Goal: Book appointment/travel/reservation

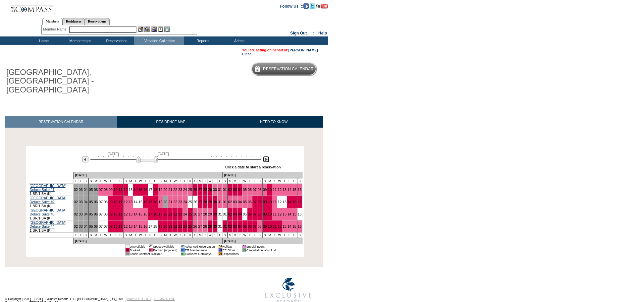
click at [265, 156] on img at bounding box center [266, 159] width 6 height 6
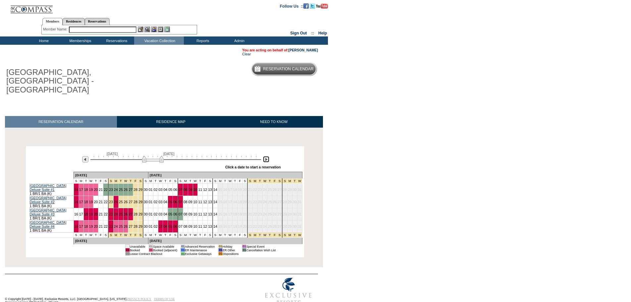
click at [157, 156] on img at bounding box center [153, 159] width 22 height 7
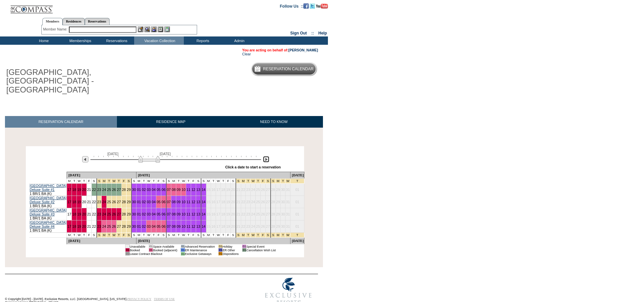
drag, startPoint x: 155, startPoint y: 152, endPoint x: 151, endPoint y: 152, distance: 4.0
click at [151, 156] on img at bounding box center [149, 159] width 22 height 7
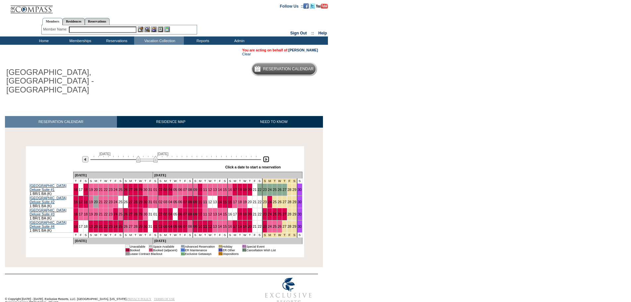
click at [140, 156] on img at bounding box center [147, 159] width 22 height 7
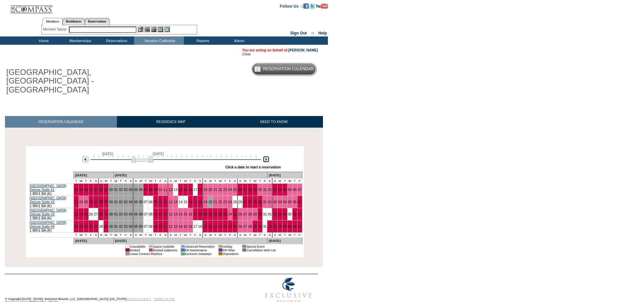
drag, startPoint x: 141, startPoint y: 153, endPoint x: 136, endPoint y: 152, distance: 5.1
click at [136, 156] on img at bounding box center [142, 159] width 22 height 7
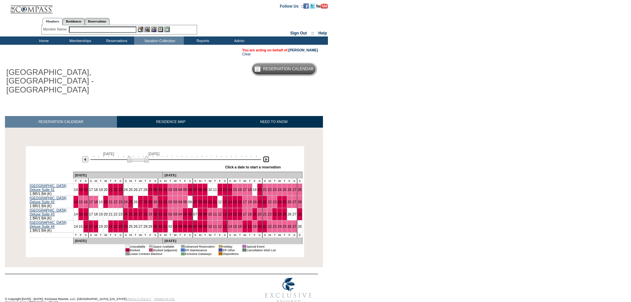
click at [133, 156] on img at bounding box center [138, 159] width 22 height 7
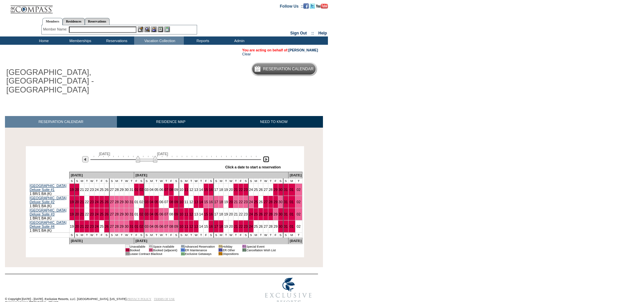
drag, startPoint x: 133, startPoint y: 152, endPoint x: 146, endPoint y: 154, distance: 13.1
click at [143, 156] on img at bounding box center [147, 159] width 22 height 7
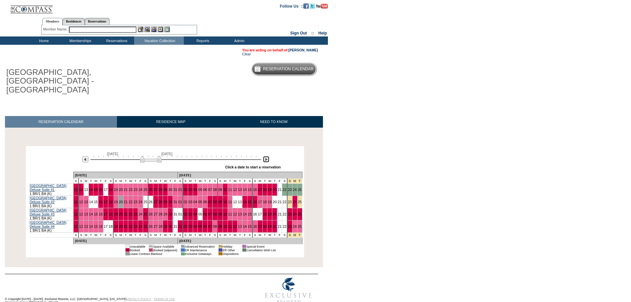
drag, startPoint x: 146, startPoint y: 153, endPoint x: 151, endPoint y: 153, distance: 4.3
click at [151, 156] on img at bounding box center [151, 159] width 22 height 7
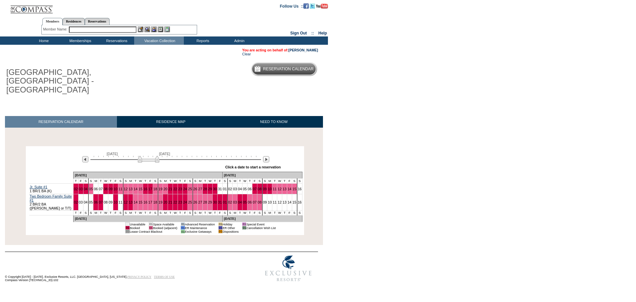
drag, startPoint x: 145, startPoint y: 141, endPoint x: 148, endPoint y: 141, distance: 3.4
click at [148, 156] on img at bounding box center [149, 159] width 22 height 7
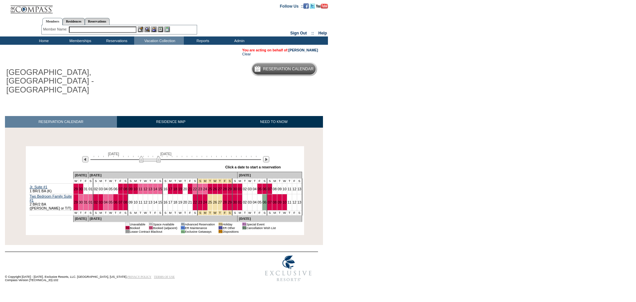
click at [148, 156] on img at bounding box center [150, 159] width 22 height 7
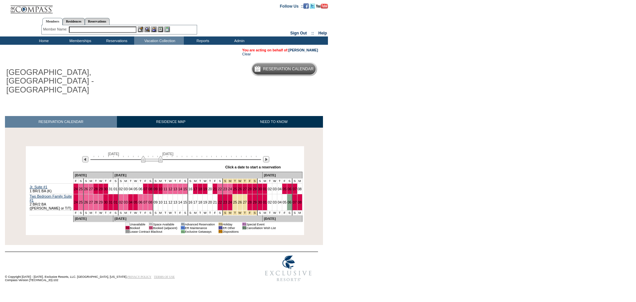
click at [151, 156] on img at bounding box center [152, 159] width 22 height 7
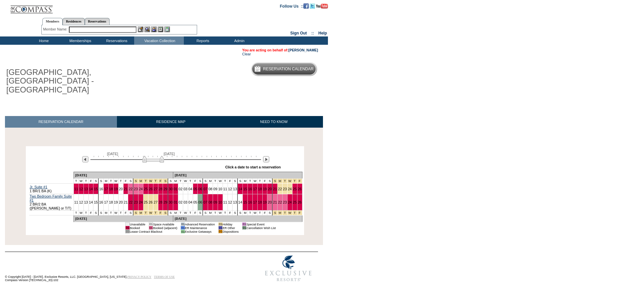
click at [152, 156] on img at bounding box center [153, 159] width 22 height 7
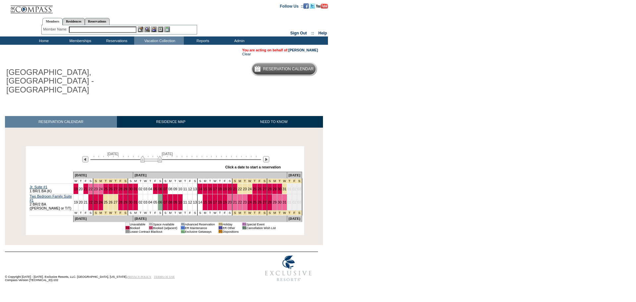
click at [150, 156] on img at bounding box center [151, 159] width 22 height 7
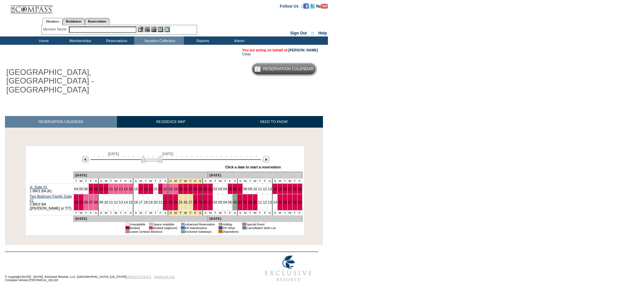
click at [157, 156] on img at bounding box center [152, 159] width 22 height 7
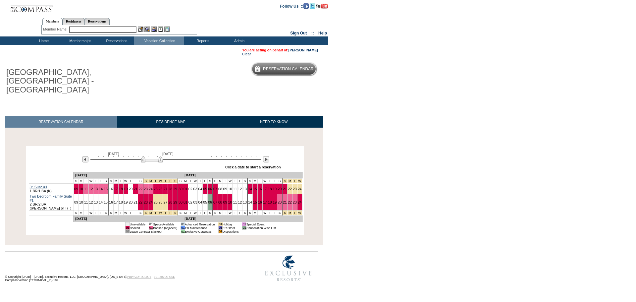
click at [156, 156] on img at bounding box center [152, 159] width 22 height 7
click at [159, 156] on img at bounding box center [152, 159] width 22 height 7
click at [159, 156] on img at bounding box center [150, 159] width 22 height 7
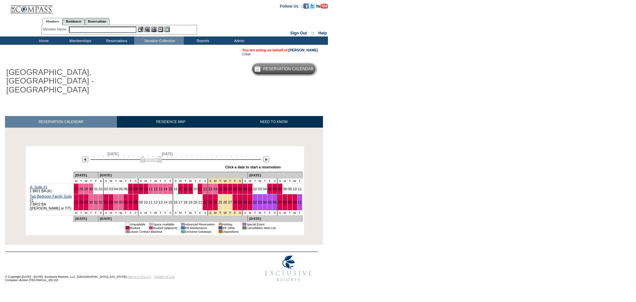
click at [145, 156] on img at bounding box center [151, 159] width 22 height 7
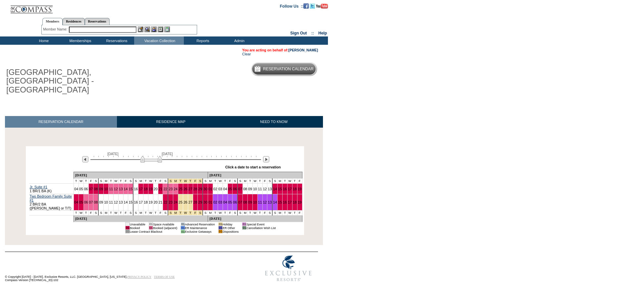
click at [146, 156] on img at bounding box center [151, 159] width 22 height 7
click at [151, 156] on img at bounding box center [154, 159] width 22 height 7
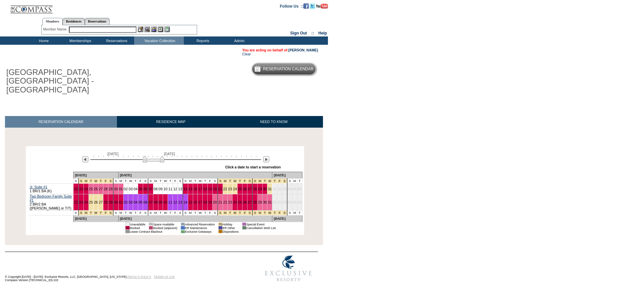
click at [153, 156] on img at bounding box center [154, 159] width 22 height 7
click at [159, 156] on img at bounding box center [154, 159] width 22 height 7
click at [157, 156] on img at bounding box center [152, 159] width 22 height 7
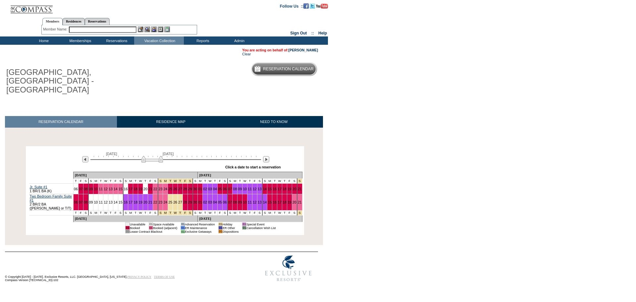
click at [158, 156] on img at bounding box center [152, 159] width 22 height 7
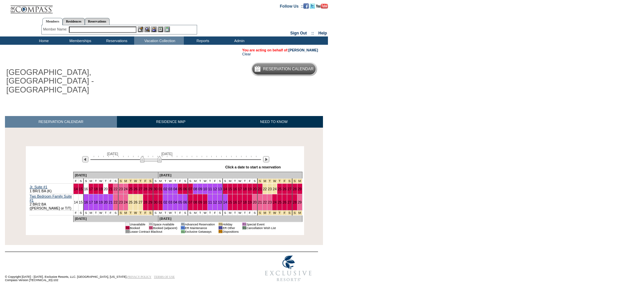
click at [144, 156] on img at bounding box center [151, 159] width 22 height 7
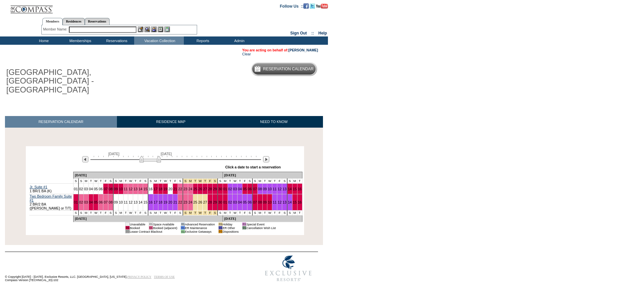
click at [157, 156] on img at bounding box center [150, 159] width 22 height 7
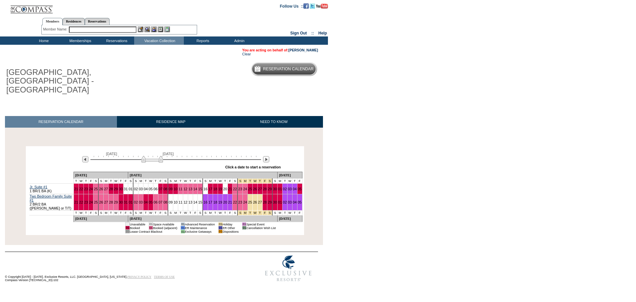
click at [151, 156] on img at bounding box center [152, 159] width 22 height 7
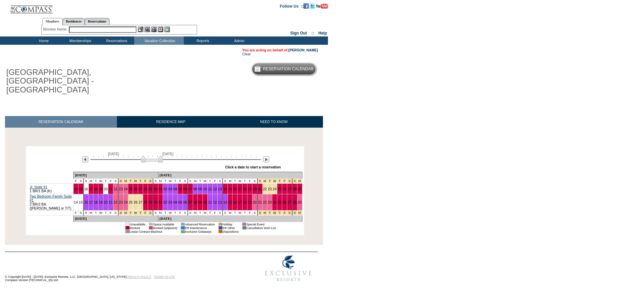
click at [144, 156] on img at bounding box center [152, 159] width 22 height 7
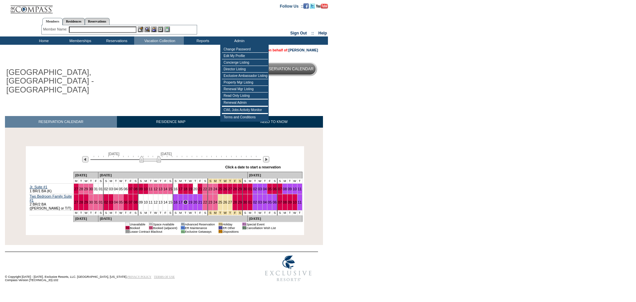
click at [147, 156] on img at bounding box center [150, 159] width 22 height 7
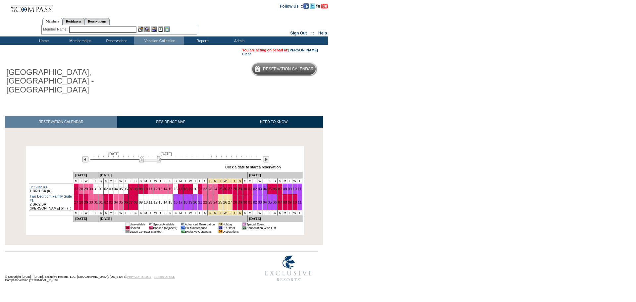
click at [147, 156] on img at bounding box center [150, 159] width 22 height 7
drag, startPoint x: 142, startPoint y: 144, endPoint x: 146, endPoint y: 144, distance: 4.0
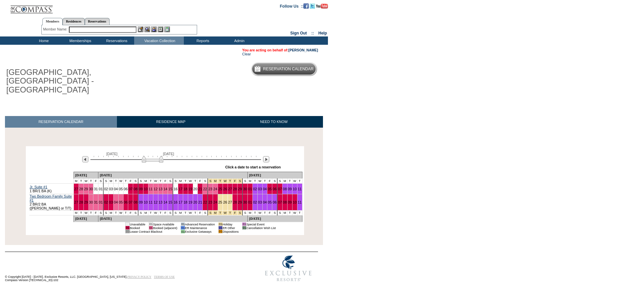
click at [146, 156] on img at bounding box center [153, 159] width 22 height 7
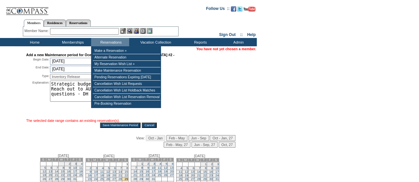
click at [12, 90] on div "Add a new Maintenance period for Ocean View Two Bedroom Kauhale #2 - Begin Date…" at bounding box center [128, 126] width 255 height 146
